Goal: Information Seeking & Learning: Find specific fact

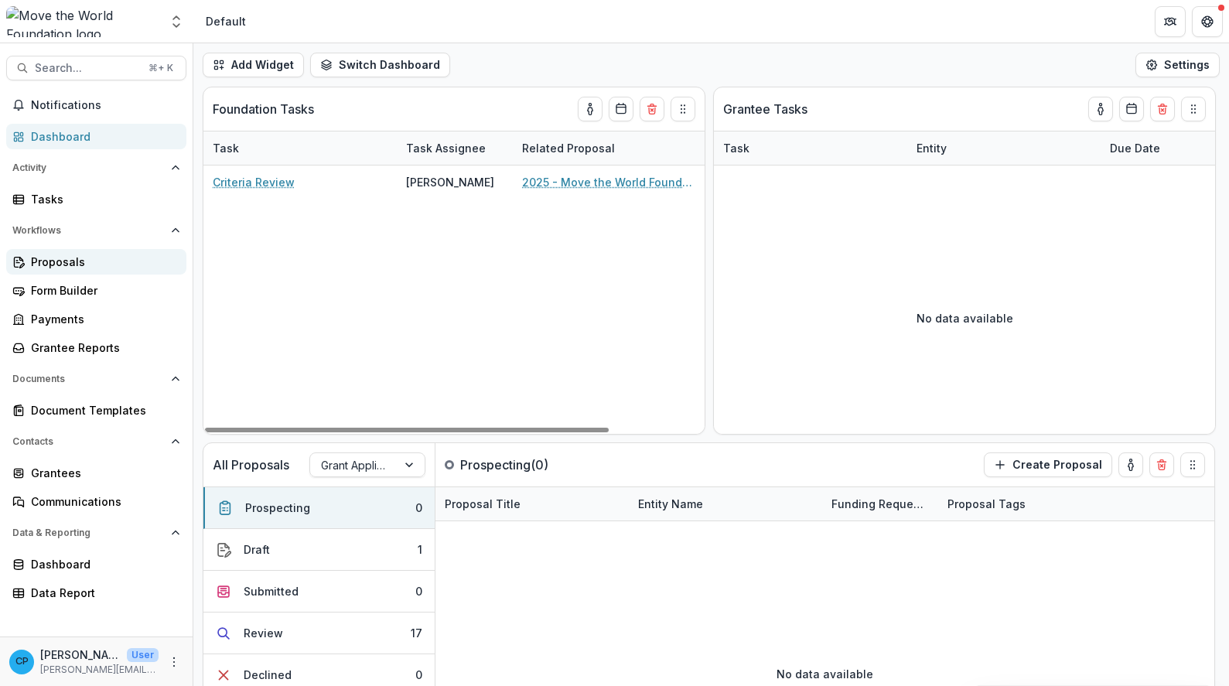
click at [63, 259] on div "Proposals" at bounding box center [102, 262] width 143 height 16
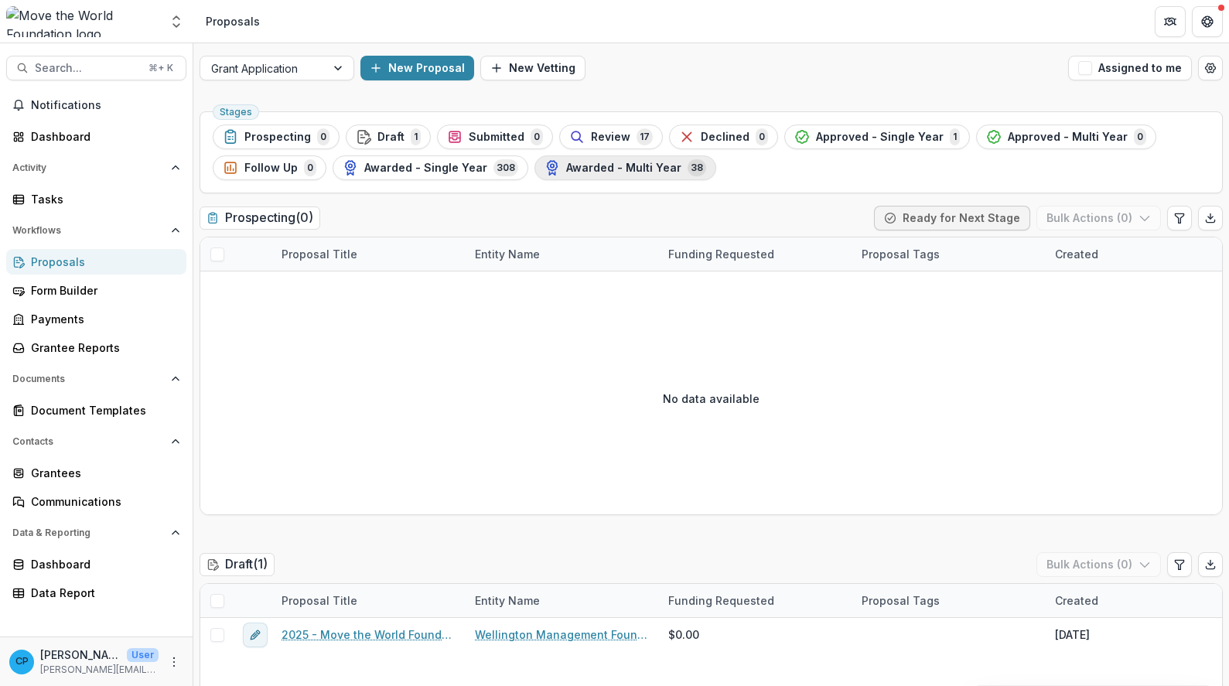
click at [614, 165] on span "Awarded - Multi Year" at bounding box center [623, 168] width 115 height 13
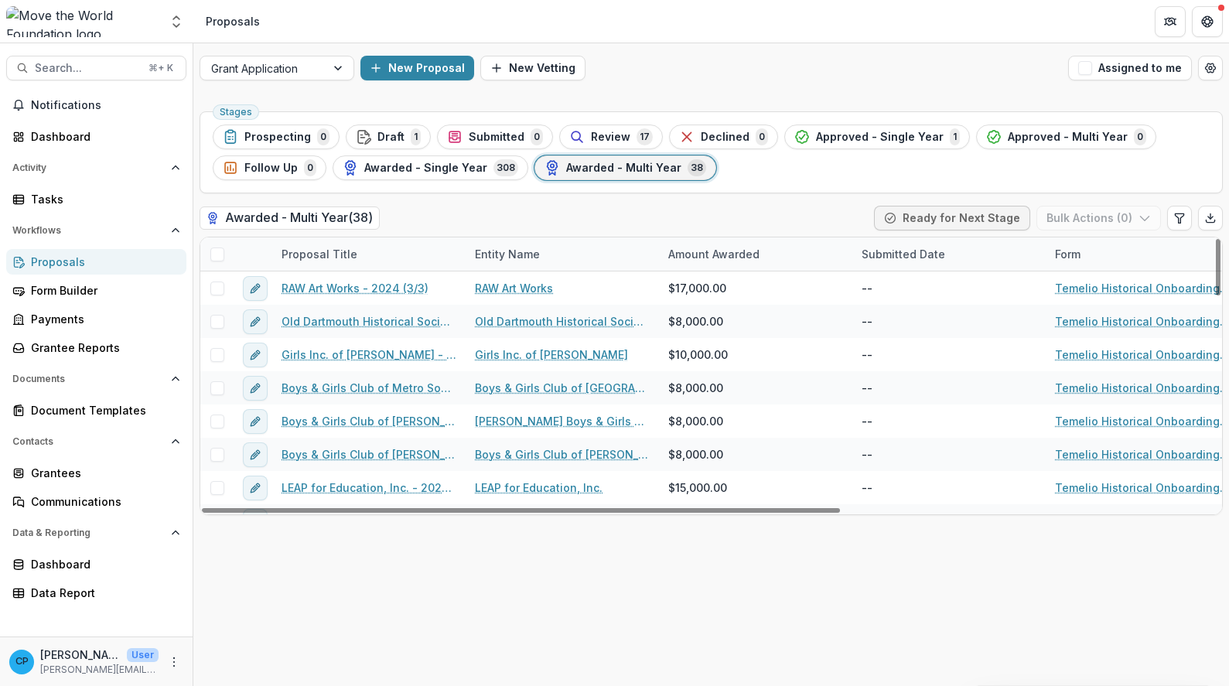
click at [620, 216] on div "Awarded - Multi Year ( 38 ) Ready for Next Stage Bulk Actions ( 0 )" at bounding box center [711, 221] width 1023 height 31
click at [333, 217] on h2 "Awarded - Multi Year ( 38 )" at bounding box center [290, 218] width 180 height 22
click at [259, 253] on div at bounding box center [253, 253] width 39 height 33
click at [337, 251] on div "Proposal Title" at bounding box center [319, 254] width 94 height 16
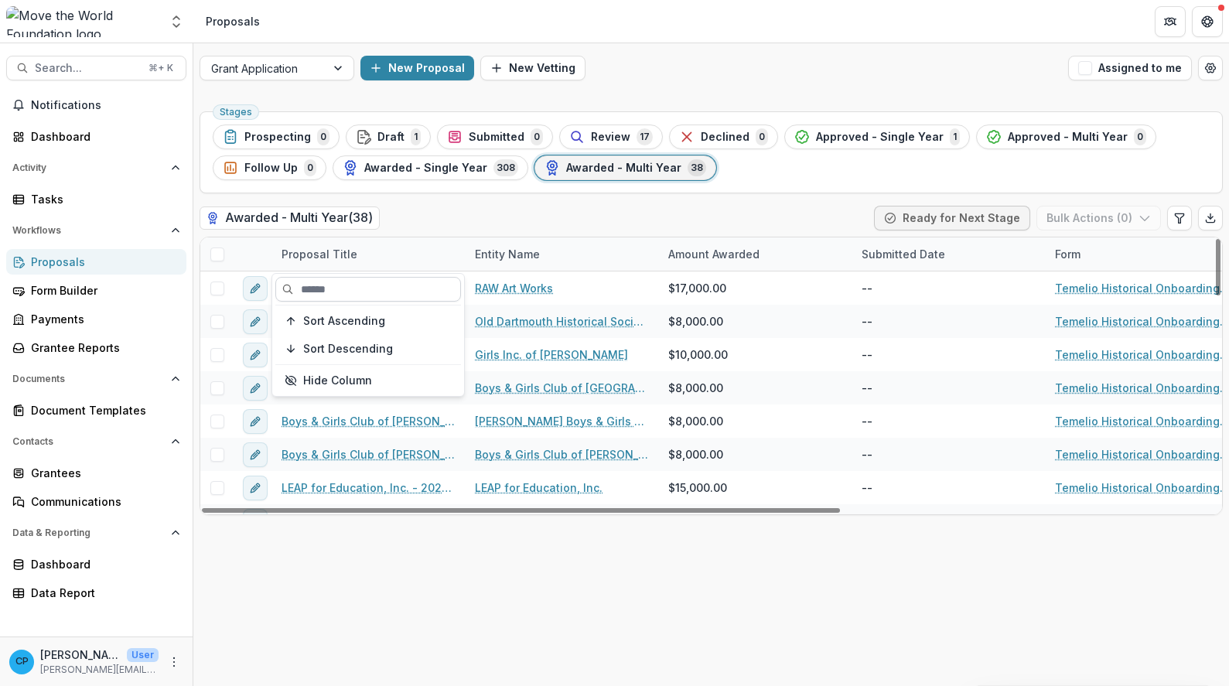
click at [347, 291] on input at bounding box center [368, 289] width 186 height 25
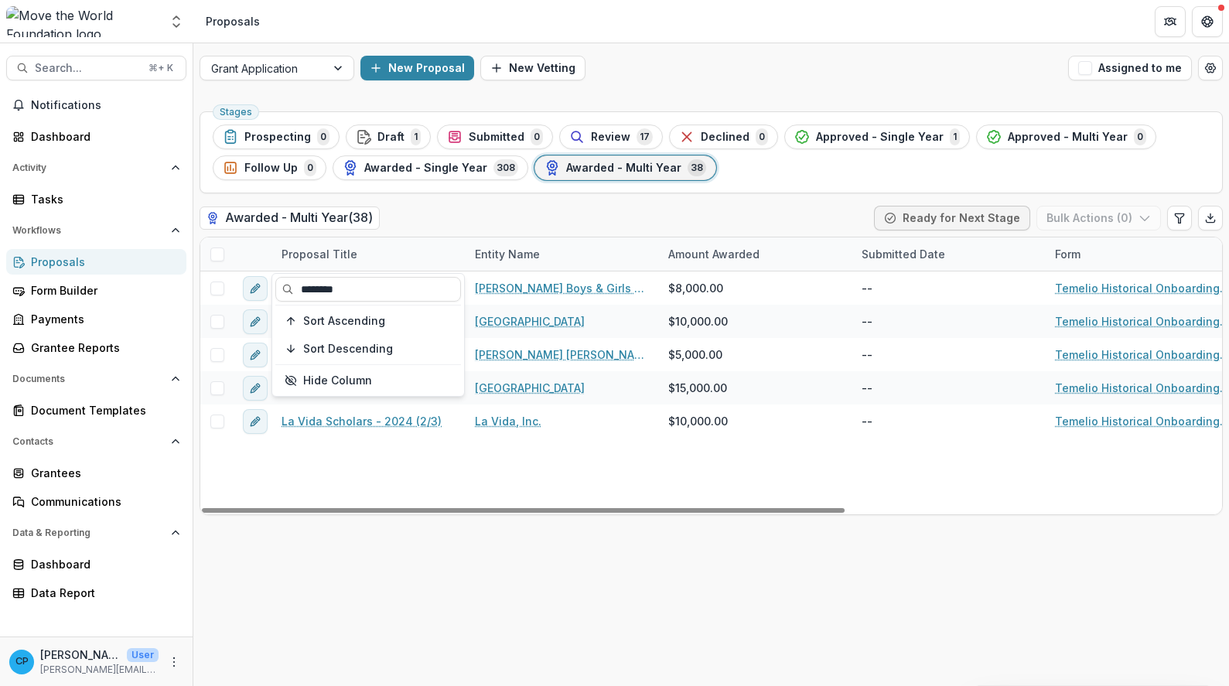
type input "********"
click at [507, 486] on div "Boys & Girls Club of Lawrence - 2024 (2/3) Lawrence Boys & Girls Club Inc. $8,0…" at bounding box center [1009, 392] width 1619 height 243
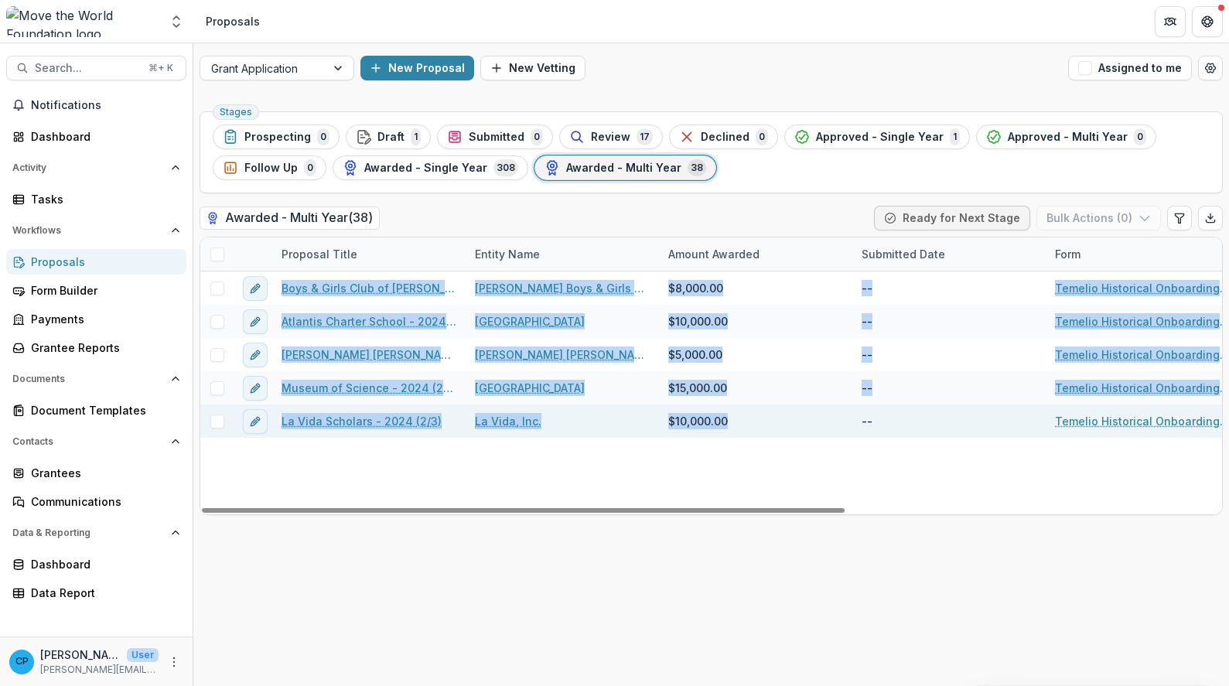
drag, startPoint x: 274, startPoint y: 283, endPoint x: 670, endPoint y: 429, distance: 421.9
click at [670, 429] on div "Boys & Girls Club of Lawrence - 2024 (2/3) Lawrence Boys & Girls Club Inc. $8,0…" at bounding box center [1009, 392] width 1619 height 243
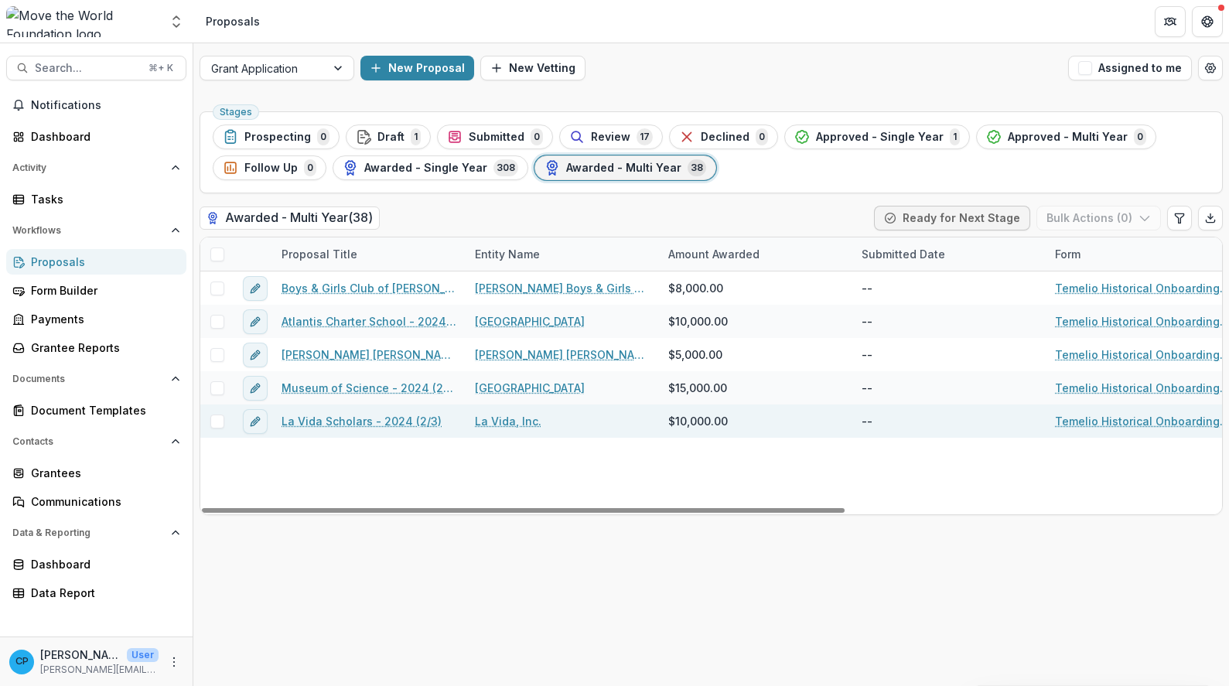
click at [597, 428] on div "La Vida, Inc." at bounding box center [562, 421] width 193 height 33
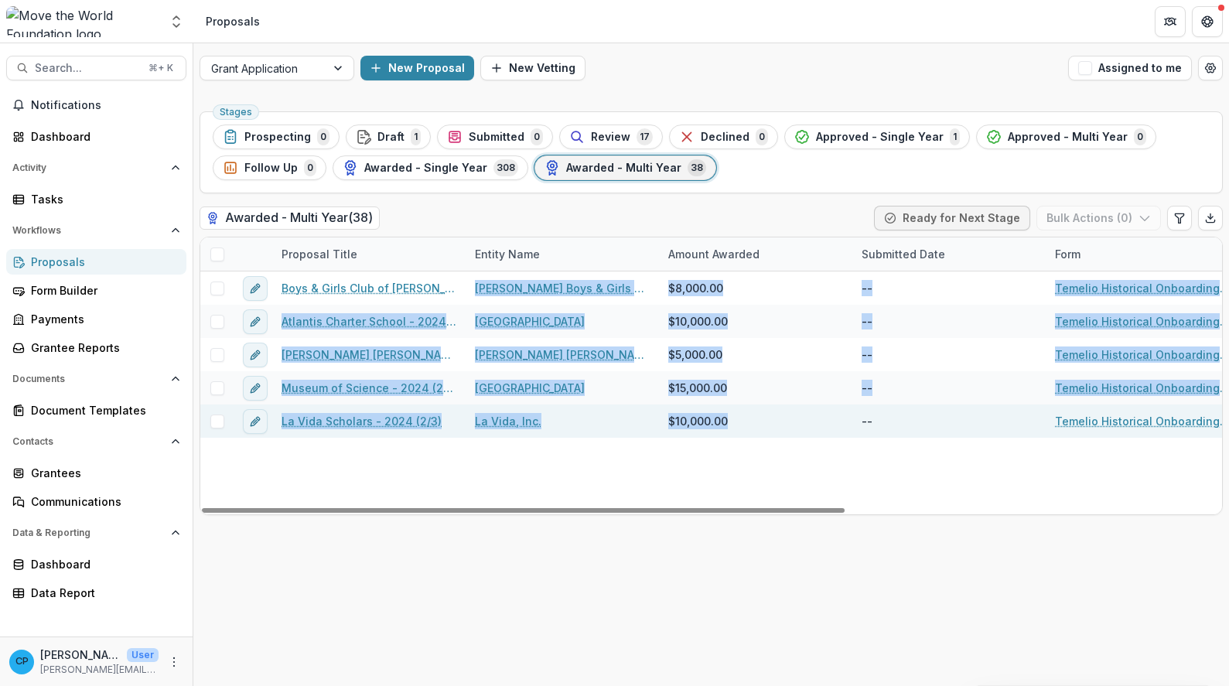
drag, startPoint x: 470, startPoint y: 280, endPoint x: 743, endPoint y: 421, distance: 307.2
click at [743, 421] on div "Boys & Girls Club of Lawrence - 2024 (2/3) Lawrence Boys & Girls Club Inc. $8,0…" at bounding box center [1009, 392] width 1619 height 243
drag, startPoint x: 749, startPoint y: 429, endPoint x: 653, endPoint y: 414, distance: 97.8
click at [749, 428] on div "$10,000.00" at bounding box center [755, 421] width 193 height 33
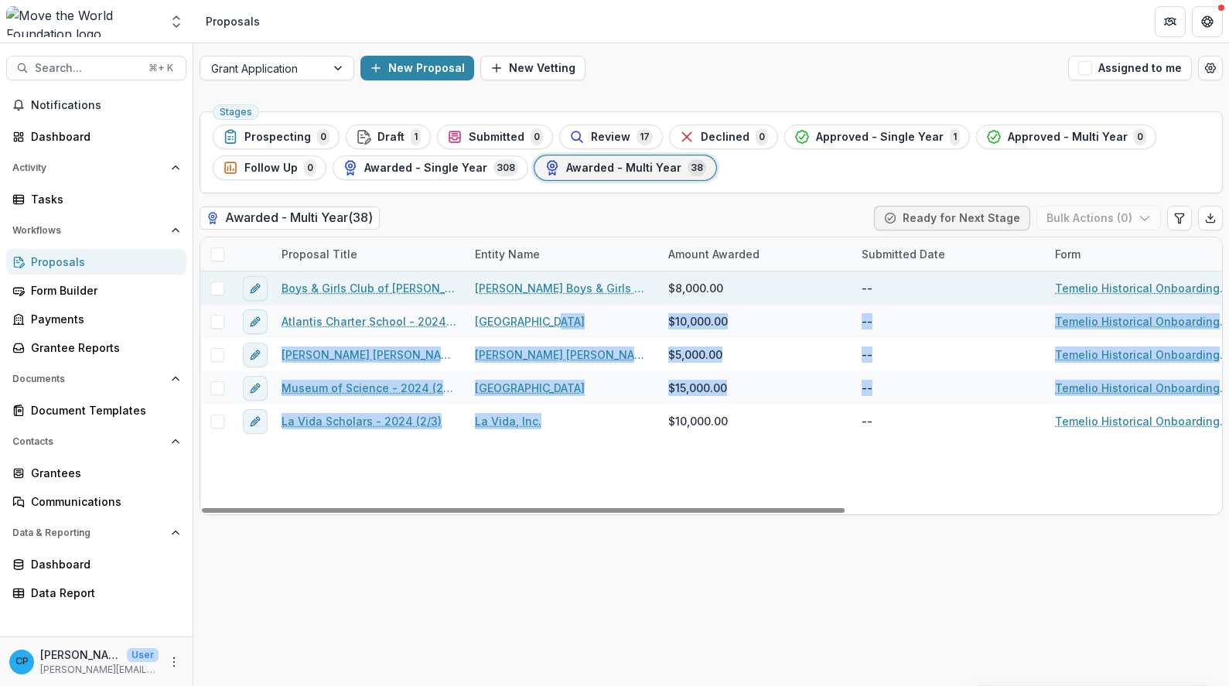
drag, startPoint x: 611, startPoint y: 421, endPoint x: 483, endPoint y: 292, distance: 181.6
click at [540, 319] on div "Boys & Girls Club of Lawrence - 2024 (2/3) Lawrence Boys & Girls Club Inc. $8,0…" at bounding box center [1009, 392] width 1619 height 243
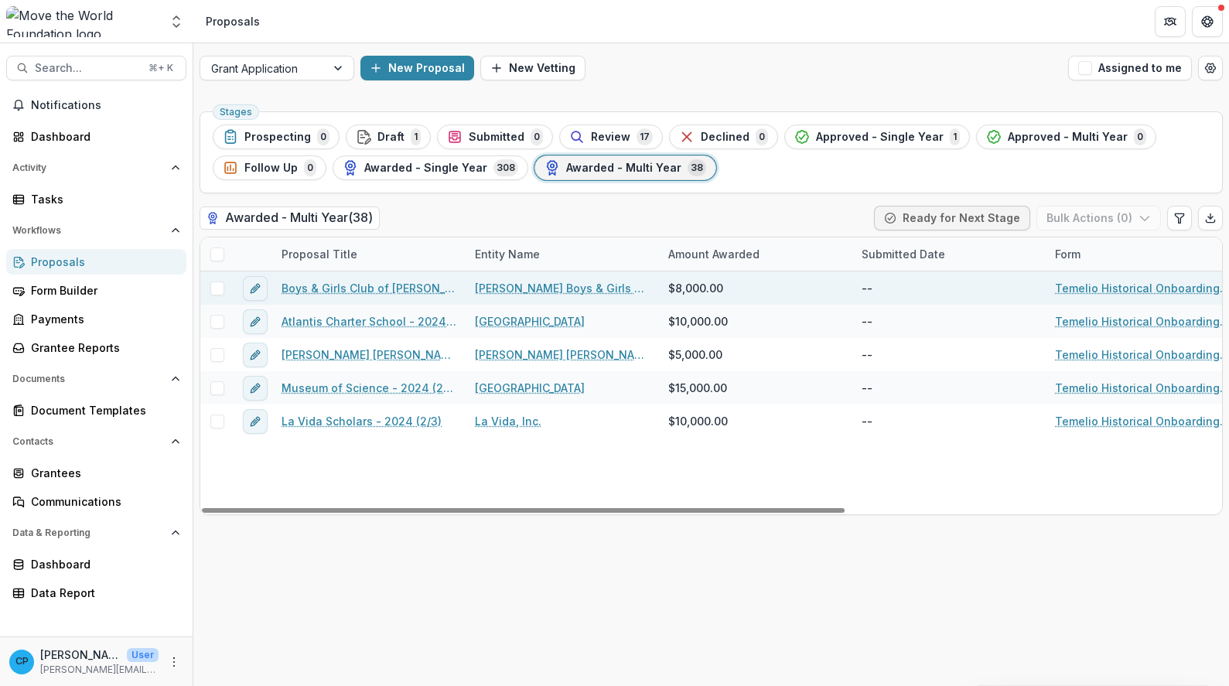
click at [466, 278] on div "Lawrence Boys & Girls Club Inc." at bounding box center [562, 287] width 193 height 33
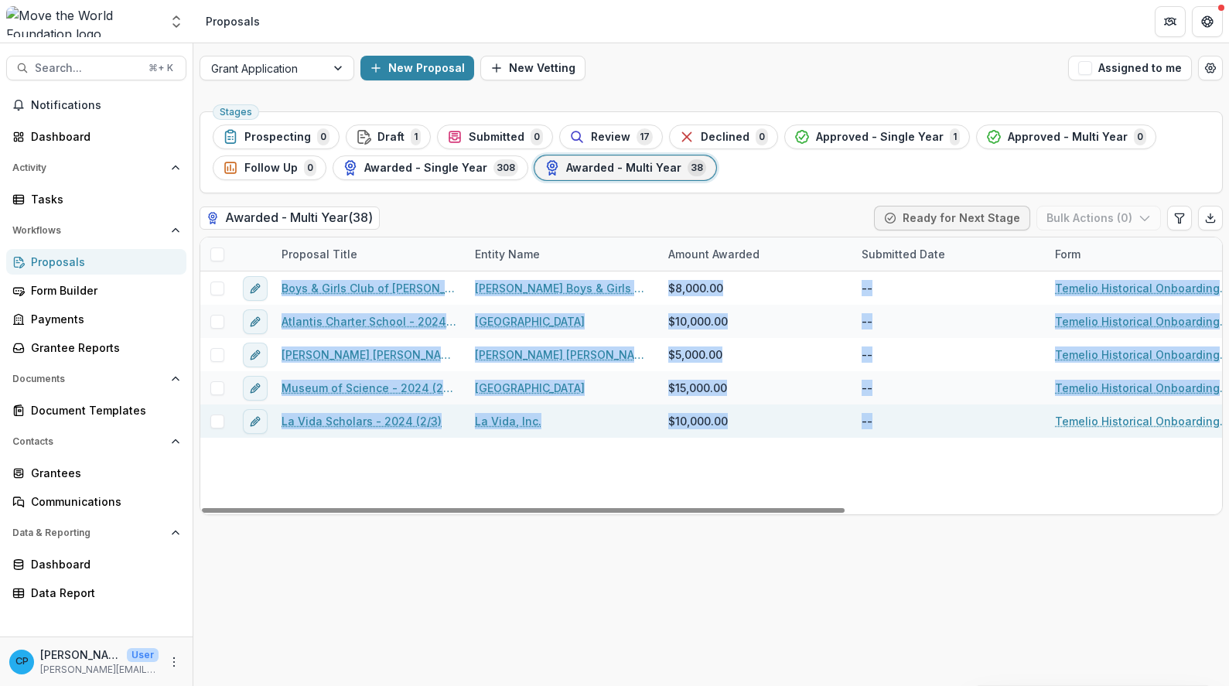
drag, startPoint x: 276, startPoint y: 287, endPoint x: 875, endPoint y: 425, distance: 614.3
click at [875, 425] on div "Boys & Girls Club of Lawrence - 2024 (2/3) Lawrence Boys & Girls Club Inc. $8,0…" at bounding box center [1009, 392] width 1619 height 243
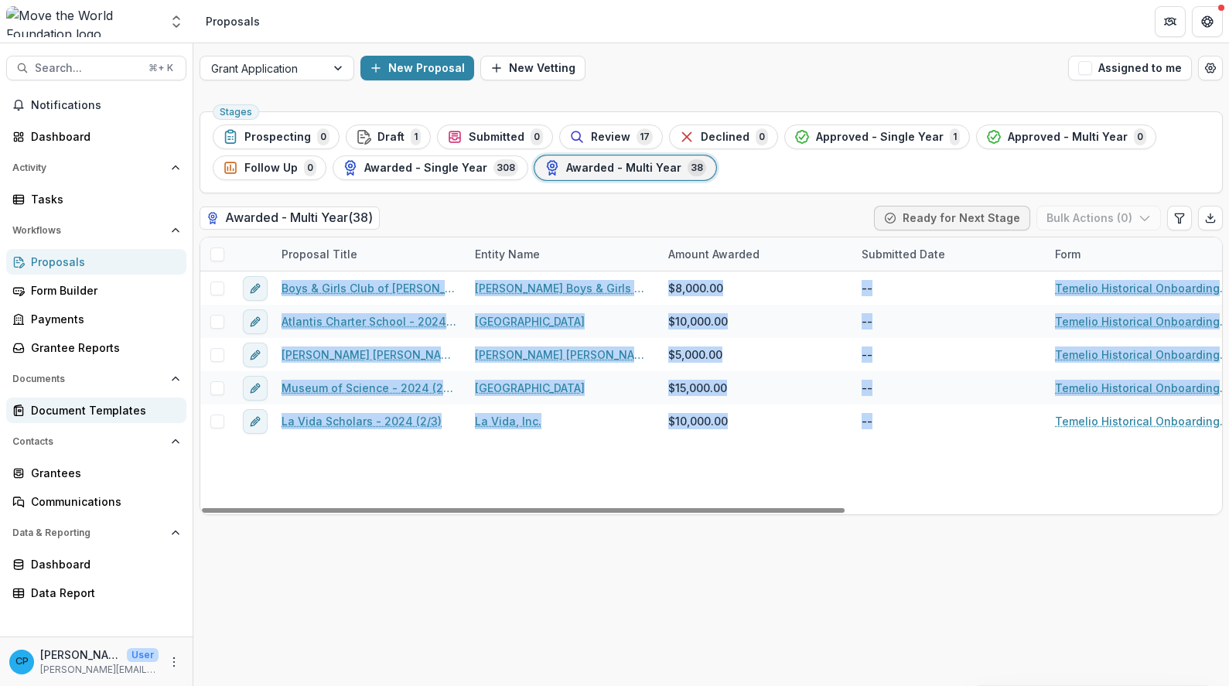
copy div "Boys & Girls Club of Lawrence - 2024 (2/3) Lawrence Boys & Girls Club Inc. $8,0…"
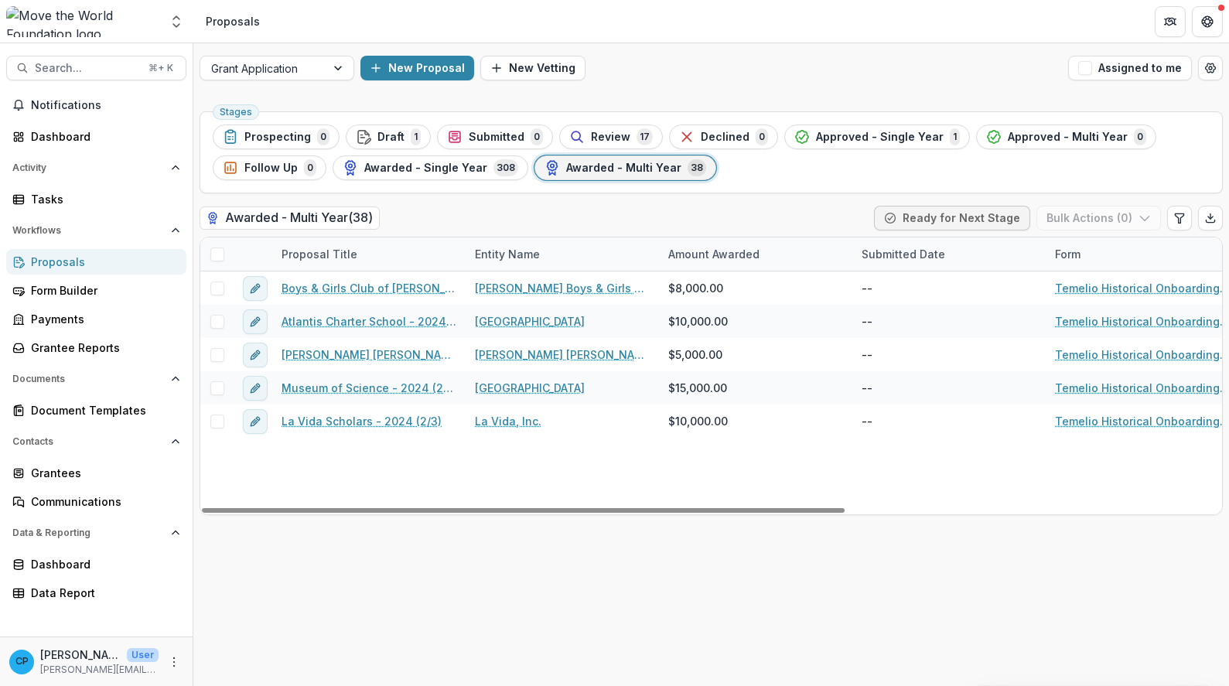
click at [305, 252] on div "Proposal Title" at bounding box center [319, 254] width 94 height 16
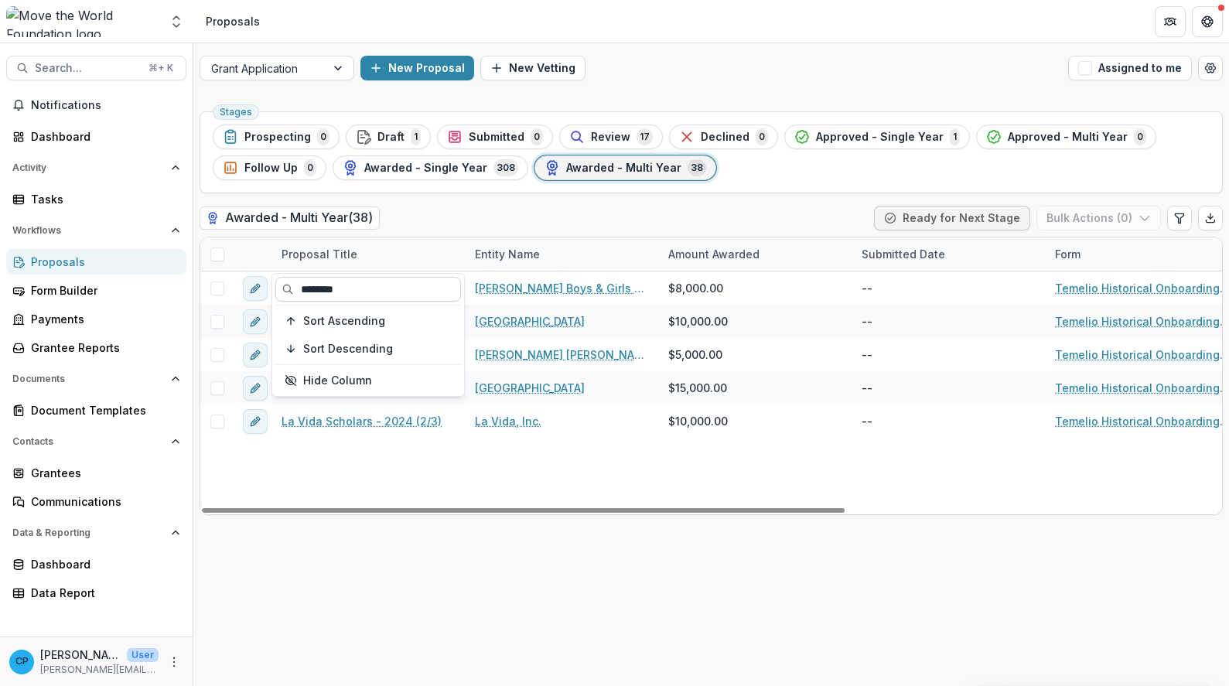
click at [395, 288] on input "********" at bounding box center [368, 289] width 186 height 25
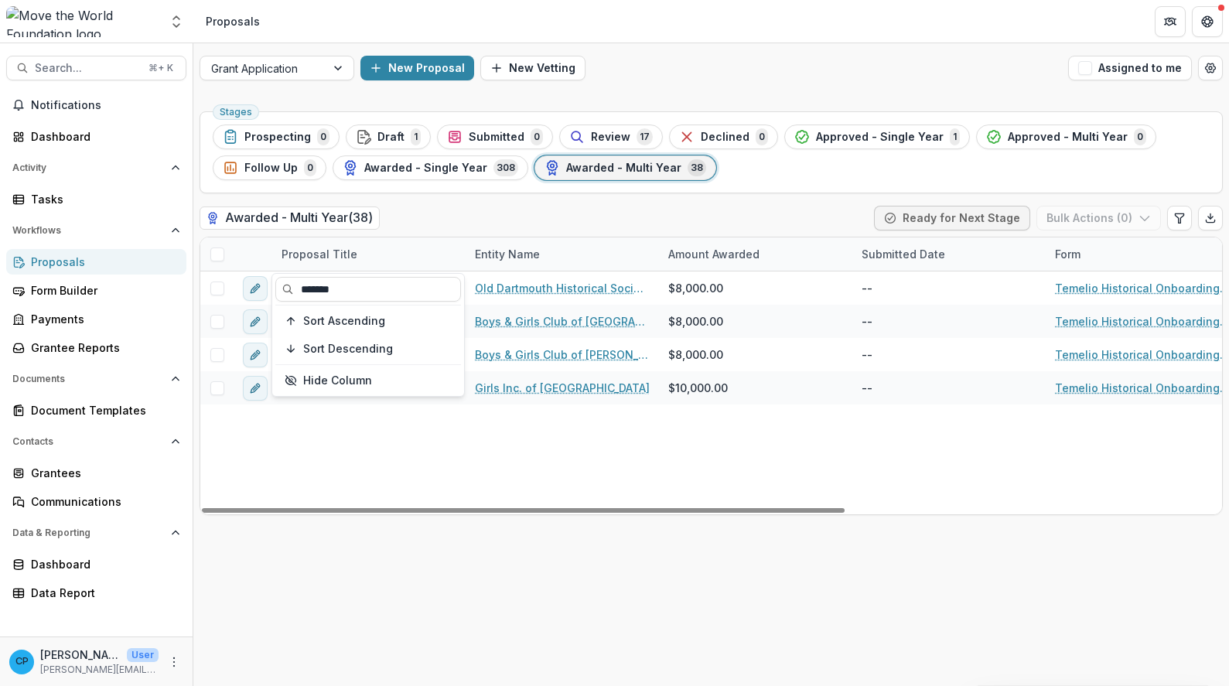
type input "*******"
click at [526, 227] on div "Awarded - Multi Year ( 38 ) Ready for Next Stage Bulk Actions ( 0 )" at bounding box center [711, 221] width 1023 height 31
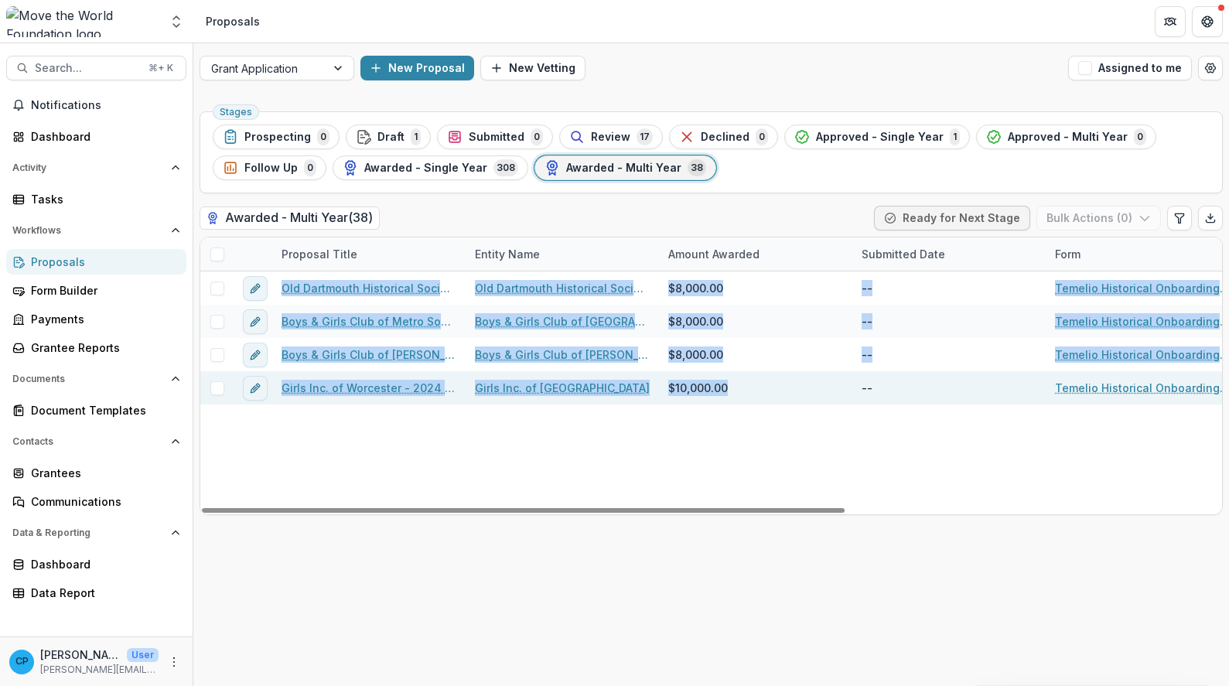
drag, startPoint x: 272, startPoint y: 289, endPoint x: 739, endPoint y: 389, distance: 477.1
click at [739, 389] on div "Old Dartmouth Historical Society (FKA The New Bedford Whaling Museum) - 2024 (1…" at bounding box center [1009, 392] width 1619 height 243
copy div "Old Dartmouth Historical Society (FKA The New Bedford Whaling Museum) - 2024 (1…"
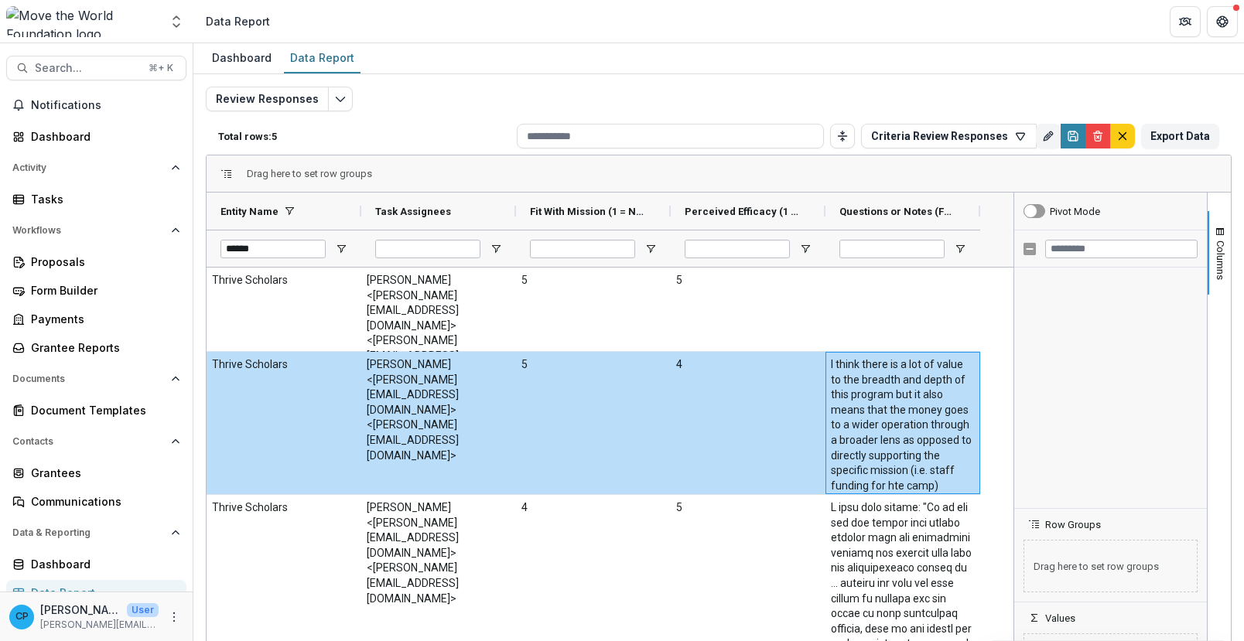
scroll to position [1021, 0]
